Goal: Information Seeking & Learning: Learn about a topic

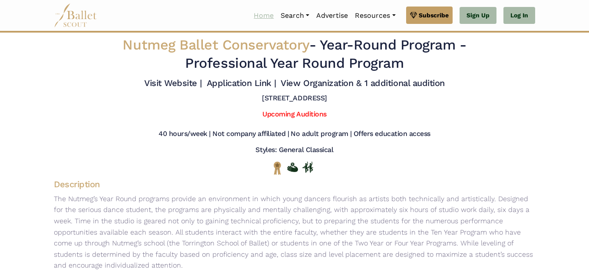
click at [251, 12] on link "Home" at bounding box center [263, 16] width 27 height 18
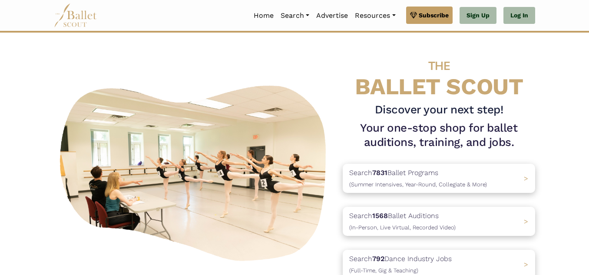
scroll to position [101, 0]
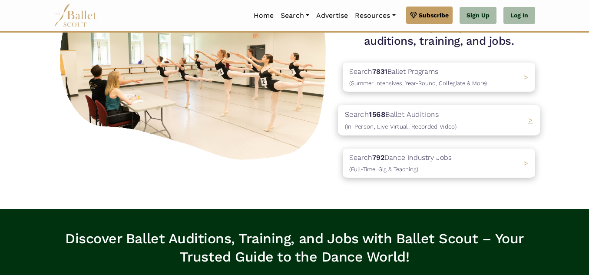
click at [411, 113] on p "Search 1568 Ballet Auditions (In-Person, Live Virtual, Recorded Video)" at bounding box center [401, 120] width 112 height 23
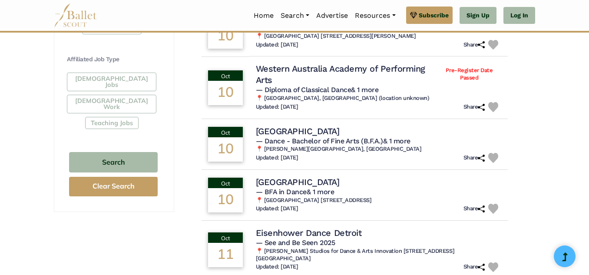
scroll to position [608, 0]
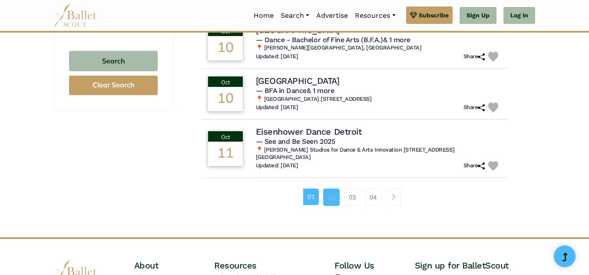
click at [328, 198] on link "02" at bounding box center [331, 197] width 17 height 17
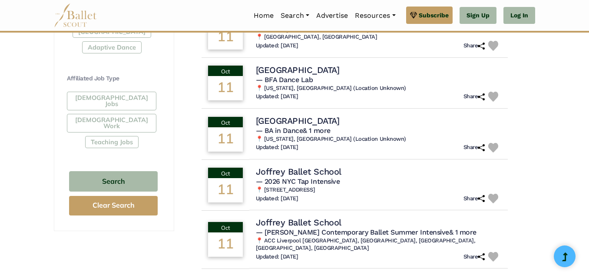
scroll to position [507, 0]
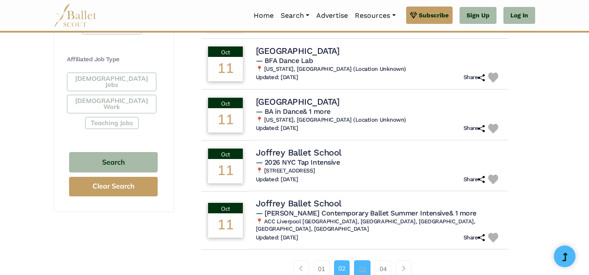
click at [364, 261] on link "03" at bounding box center [362, 268] width 17 height 17
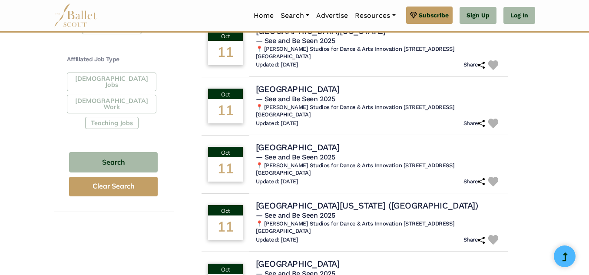
scroll to position [608, 0]
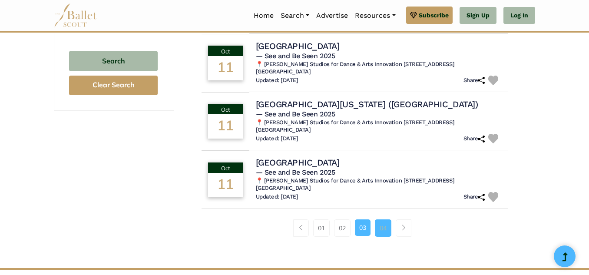
click at [383, 219] on link "04" at bounding box center [383, 227] width 17 height 17
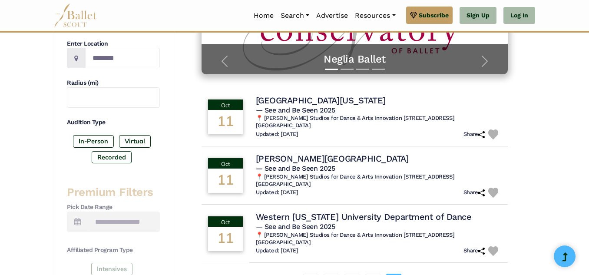
scroll to position [304, 0]
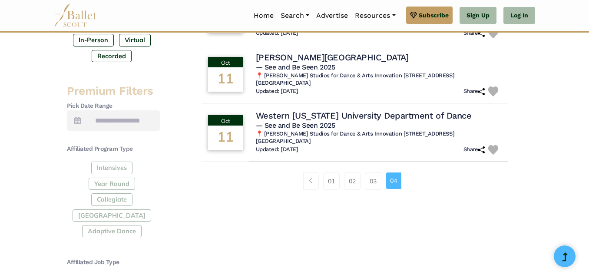
click at [120, 198] on div "Intensives Year Round Collegiate [GEOGRAPHIC_DATA] Adaptive Dance" at bounding box center [113, 201] width 93 height 79
click at [116, 89] on h3 "Premium Filters" at bounding box center [113, 91] width 93 height 15
click at [109, 218] on div "Intensives Year Round Collegiate Post High School Adaptive Dance" at bounding box center [113, 201] width 93 height 79
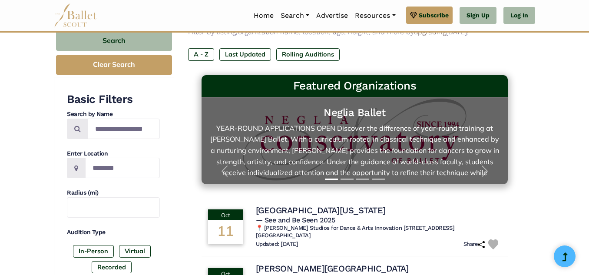
scroll to position [0, 0]
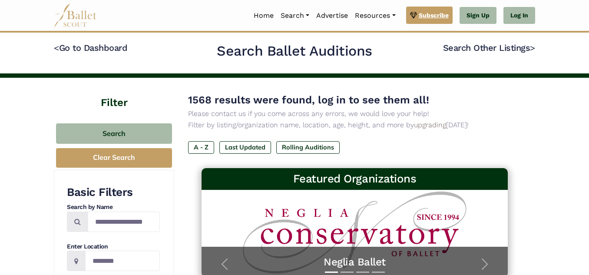
click at [432, 8] on link "Subscribe" at bounding box center [429, 15] width 46 height 17
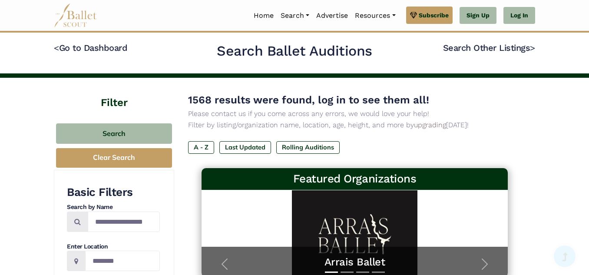
scroll to position [608, 0]
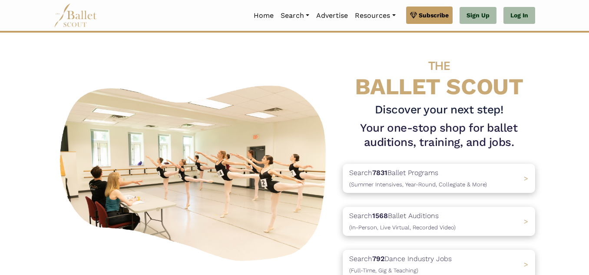
scroll to position [101, 0]
